Goal: Transaction & Acquisition: Purchase product/service

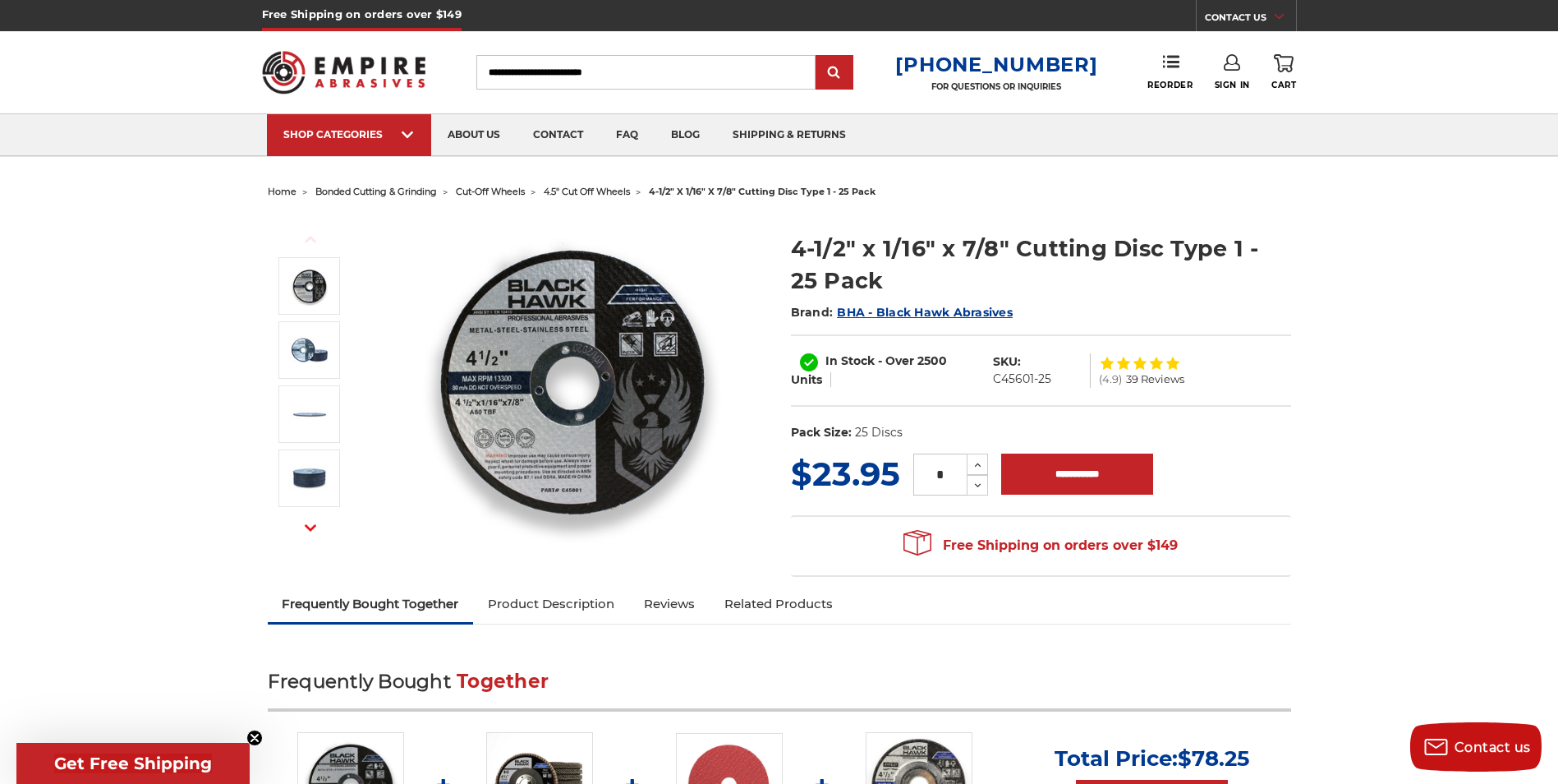
click at [603, 75] on input "Search" at bounding box center [646, 72] width 340 height 34
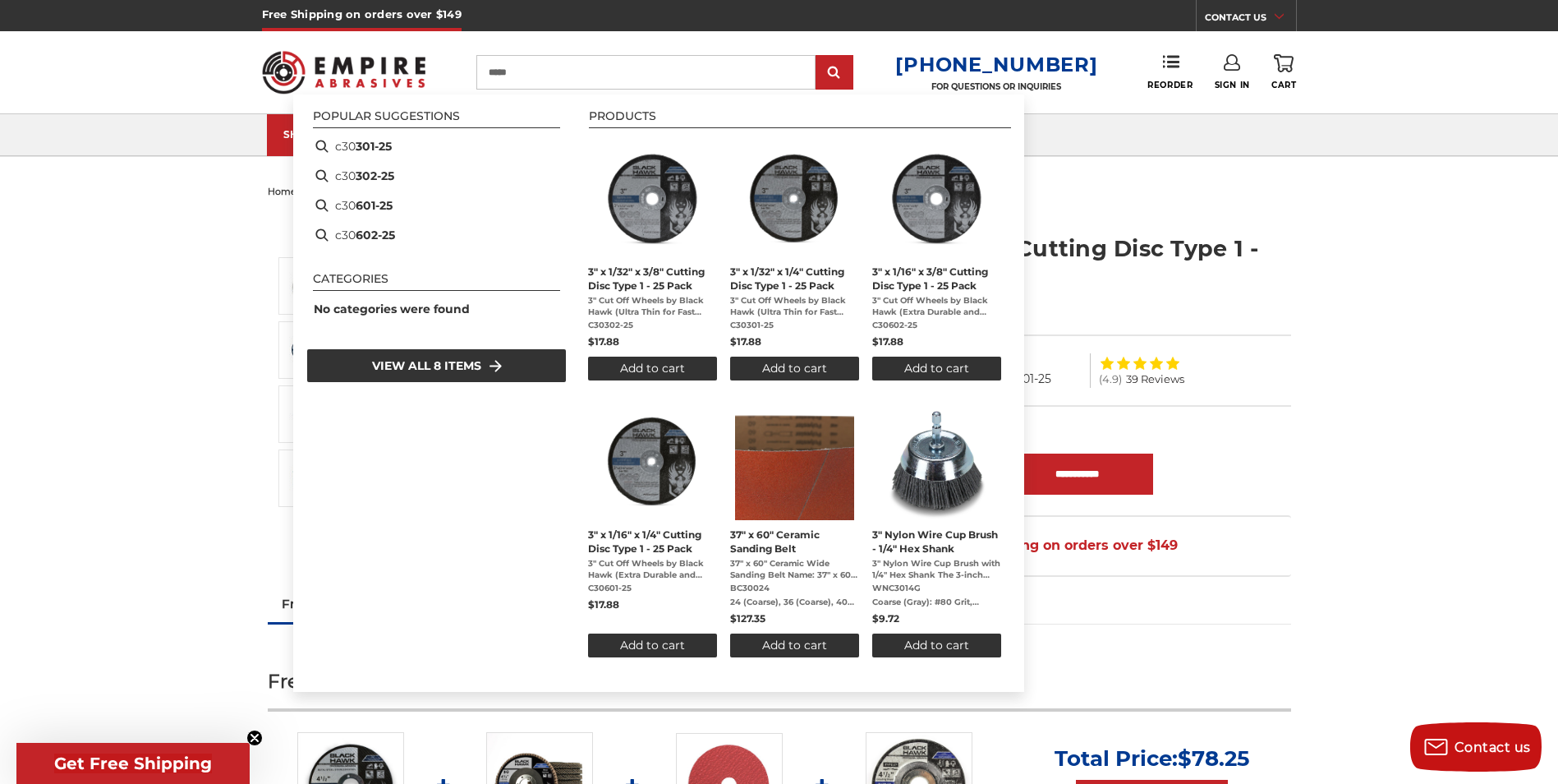
type input "******"
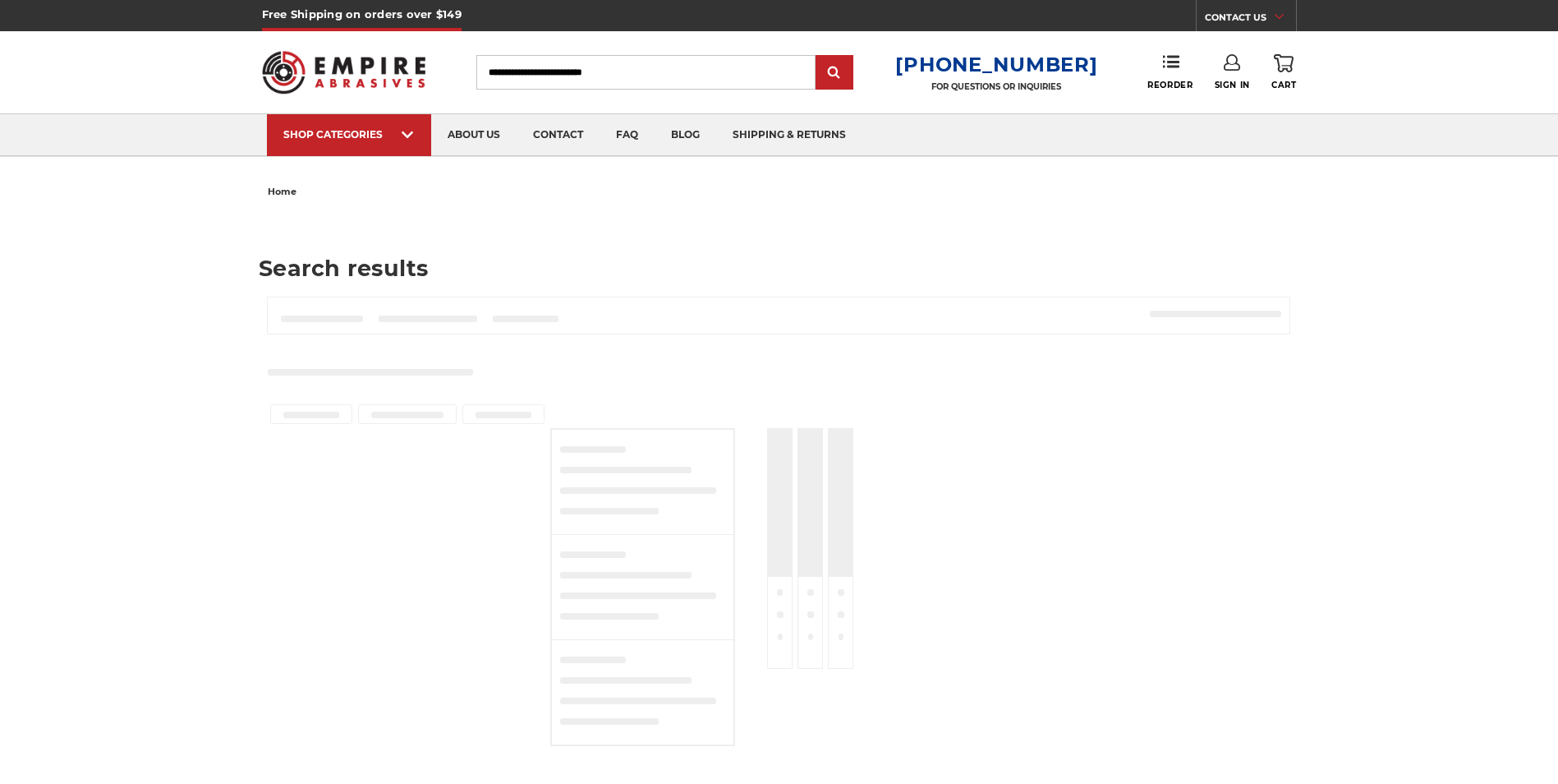
type input "******"
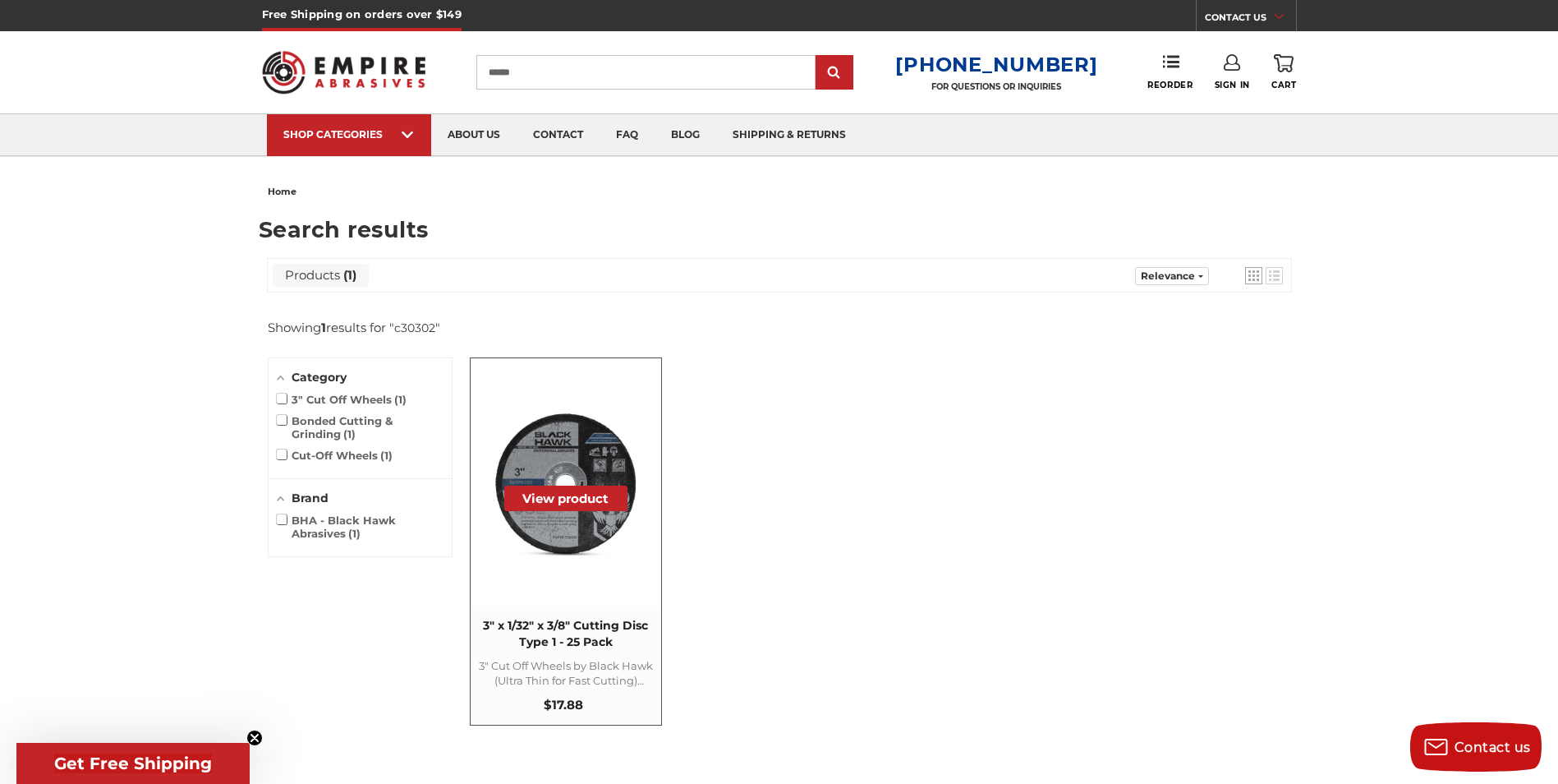
click at [560, 607] on span "3" x 1/32" x 3/8" Cutting Disc Type 1 - 25 Pack 3" Cut Off Wheels by Black Hawk…" at bounding box center [565, 664] width 190 height 119
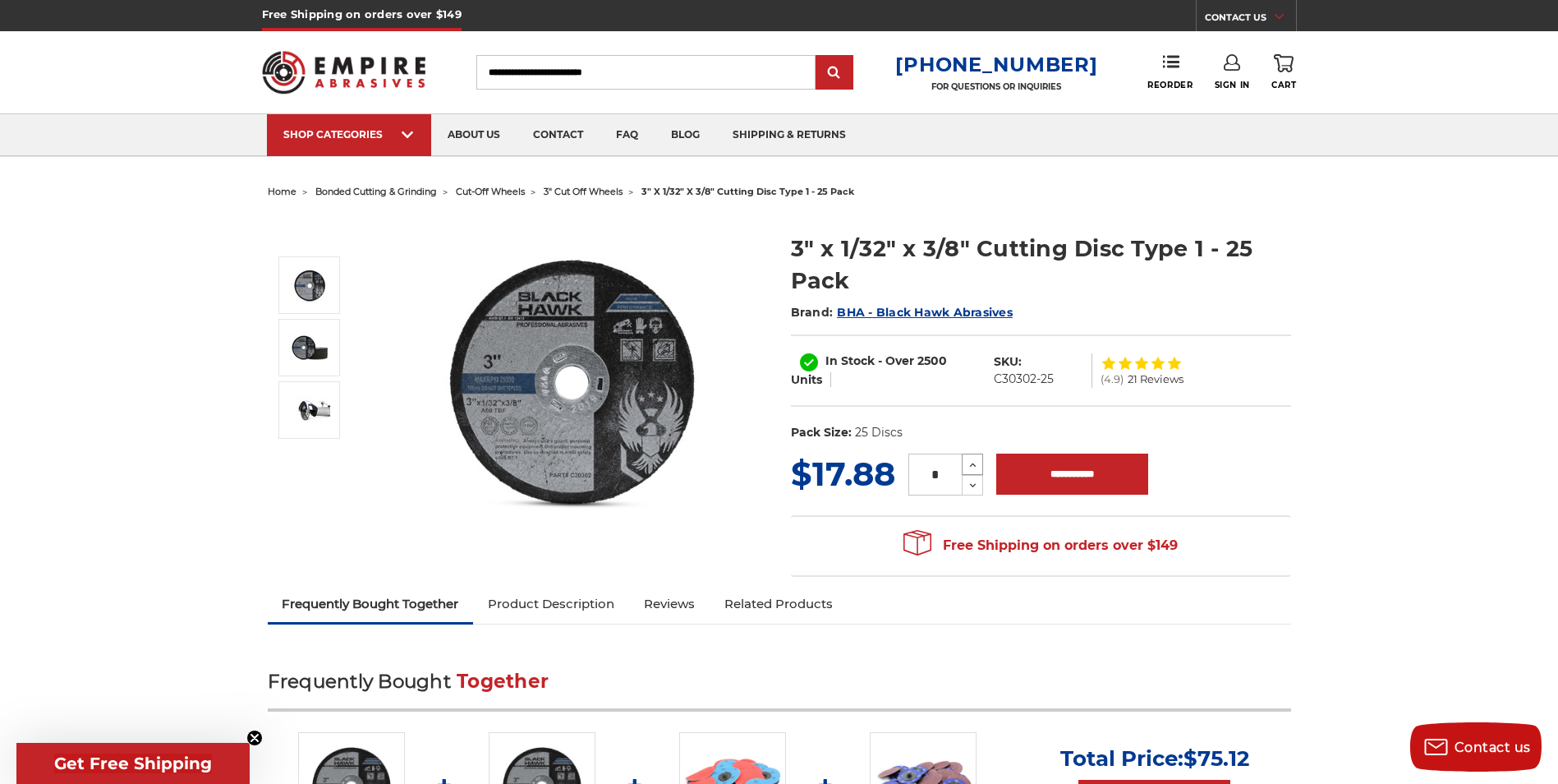
click at [970, 460] on icon at bounding box center [973, 465] width 12 height 15
click at [971, 459] on icon at bounding box center [973, 465] width 12 height 15
click at [1265, 467] on div "MSRP: Was: Now: $17.88 (You save ) * Increase Quantity: Decrease Quantity:" at bounding box center [1042, 474] width 501 height 48
click at [975, 486] on icon at bounding box center [973, 486] width 12 height 15
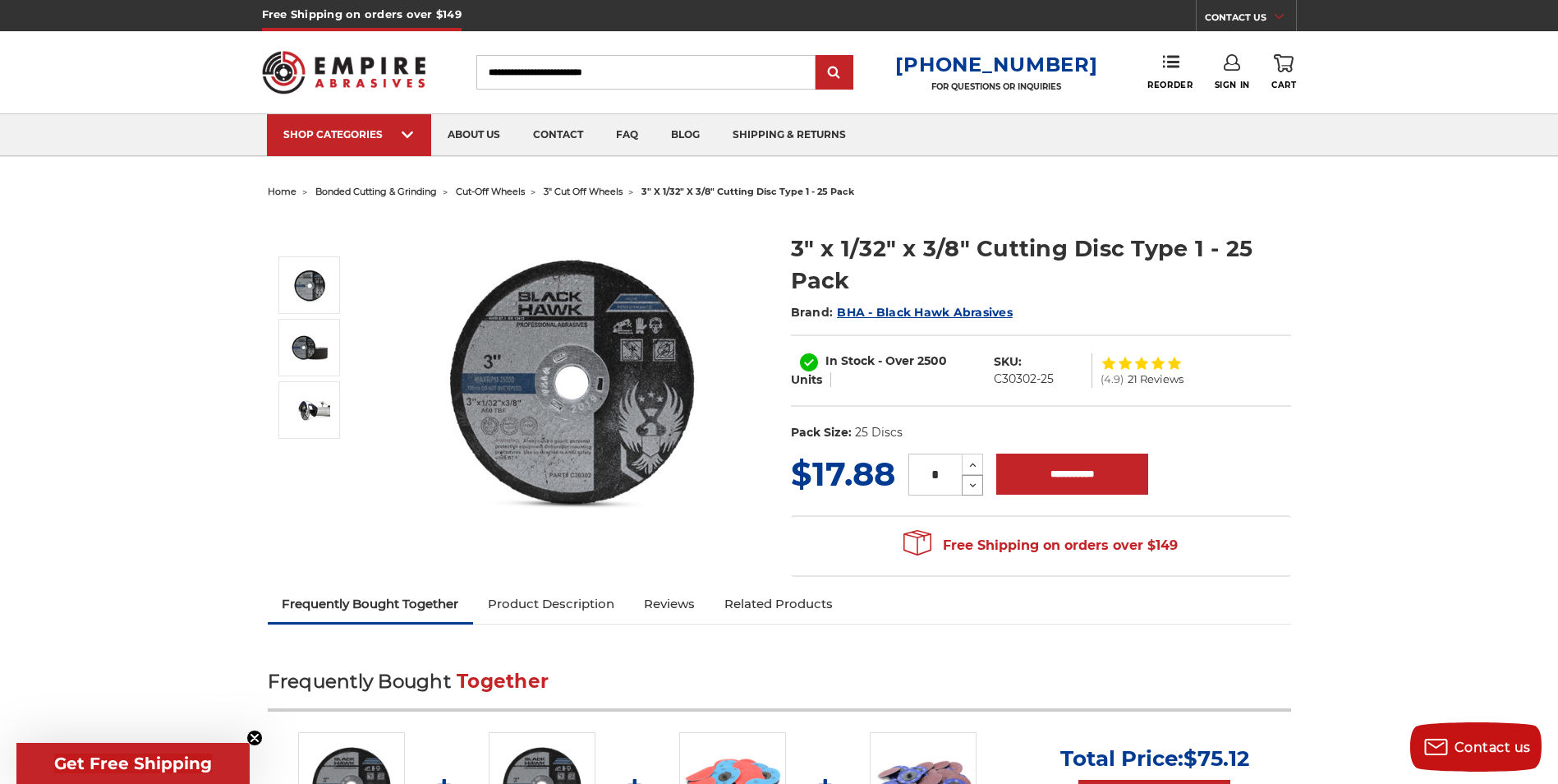
type input "*"
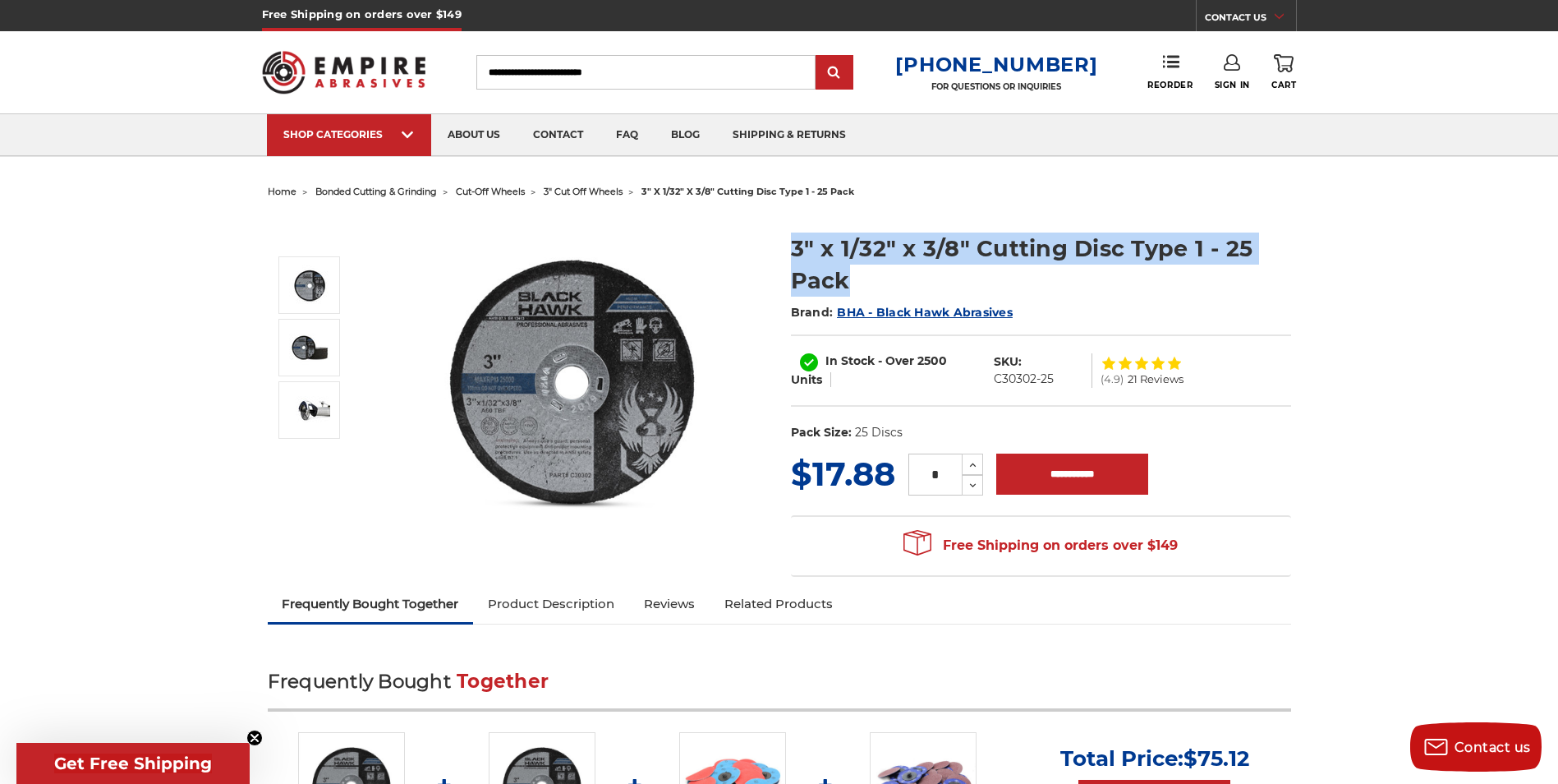
drag, startPoint x: 847, startPoint y: 283, endPoint x: 766, endPoint y: 221, distance: 102.0
click at [766, 221] on div "3" x 1/32" x 3/8" Cutting Disc Type 1 - 25 Pack Brand: BHA - Black Hawk Abrasiv…" at bounding box center [779, 394] width 1046 height 382
copy div "3" x 1/32" x 3/8" Cutting Disc Type 1 - 25 Pack"
